Goal: Check status

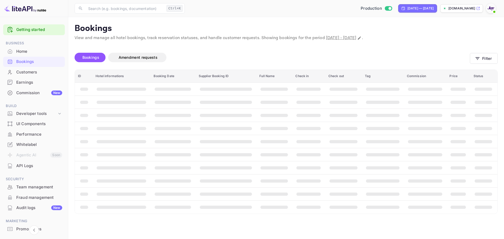
click at [188, 33] on p "Bookings" at bounding box center [285, 28] width 423 height 10
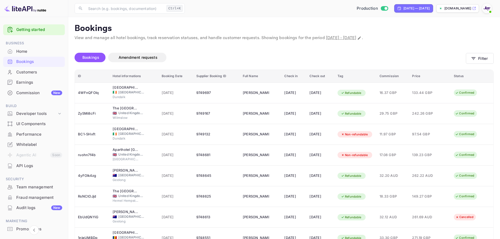
click at [33, 62] on div "Bookings" at bounding box center [39, 62] width 46 height 6
click at [34, 61] on div "Bookings" at bounding box center [39, 62] width 46 height 6
click at [483, 62] on button "Filter" at bounding box center [480, 58] width 28 height 11
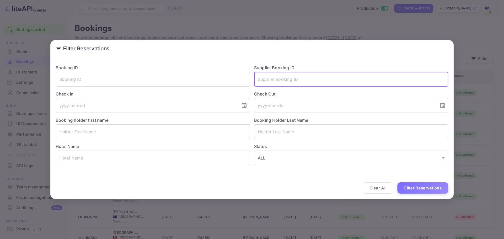
click at [270, 79] on input "text" at bounding box center [351, 79] width 194 height 15
type input "794dc7dcd9"
click at [397, 182] on button "Filter Reservations" at bounding box center [422, 187] width 51 height 11
drag, startPoint x: 294, startPoint y: 78, endPoint x: 230, endPoint y: 79, distance: 63.5
click at [230, 79] on div "Booking ID ​ Supplier Booking ID 794dc7dcd9 ​ Check In ​ Check Out ​ Booking ho…" at bounding box center [249, 112] width 397 height 105
